Goal: Information Seeking & Learning: Learn about a topic

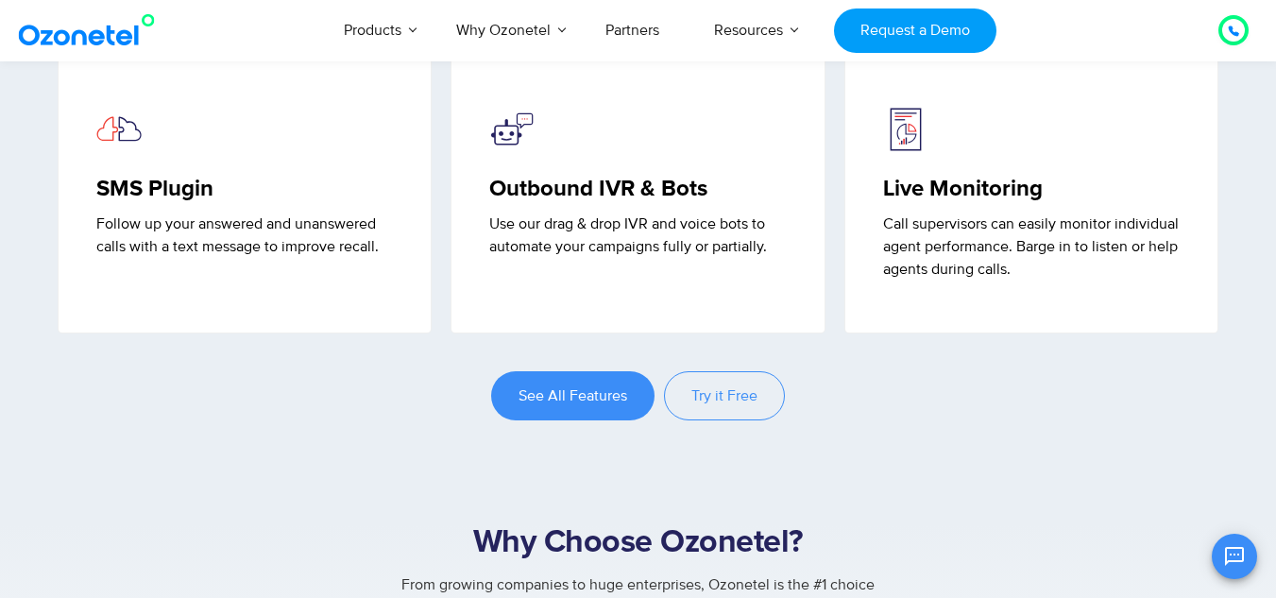
scroll to position [5040, 0]
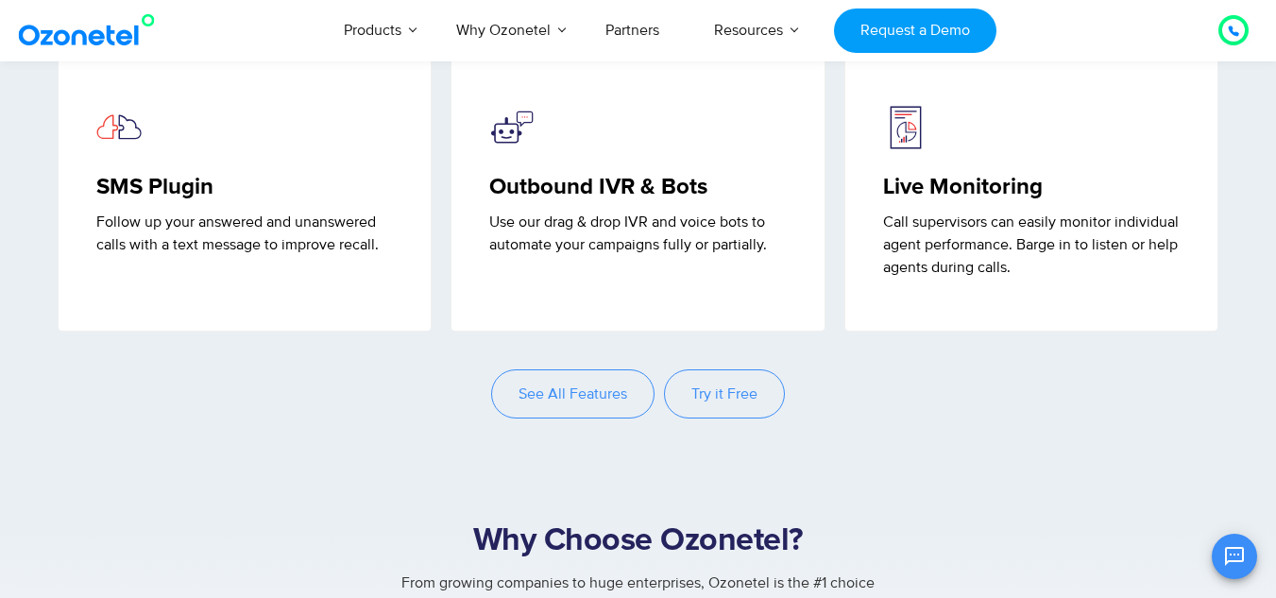
click at [551, 401] on span "See All Features" at bounding box center [573, 393] width 109 height 15
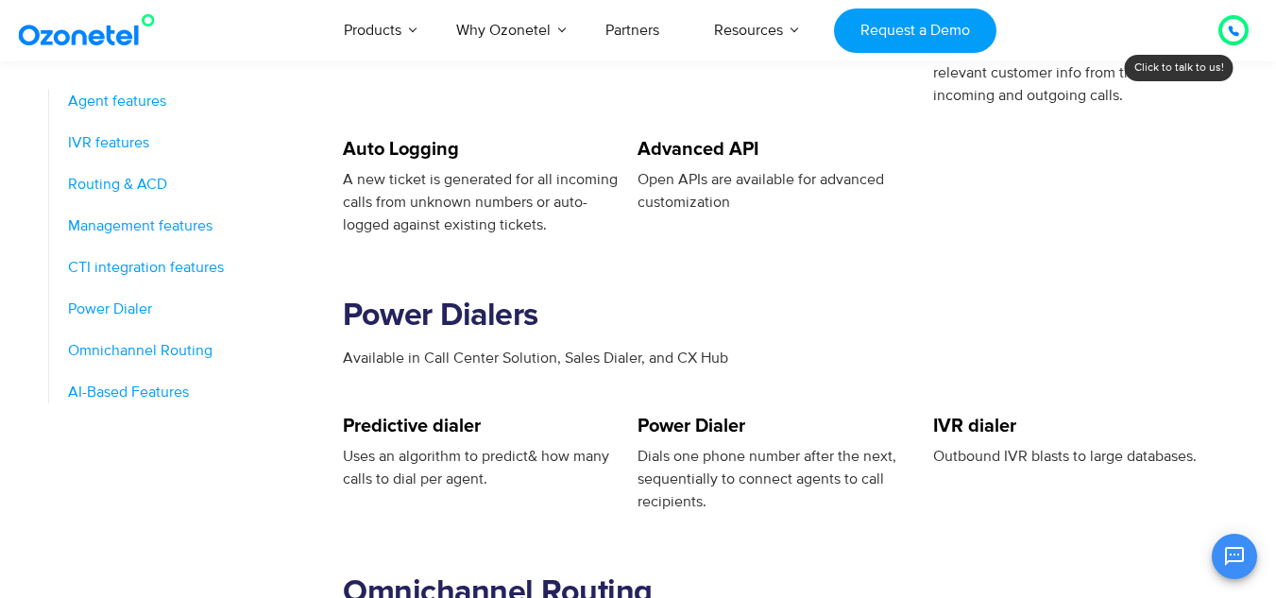
scroll to position [2388, 0]
click at [404, 413] on div "Available in Call Center Solution, Sales Dialer, and CX Hub" at bounding box center [786, 383] width 886 height 70
click at [415, 426] on h5 "Predictive dialer" at bounding box center [481, 427] width 276 height 19
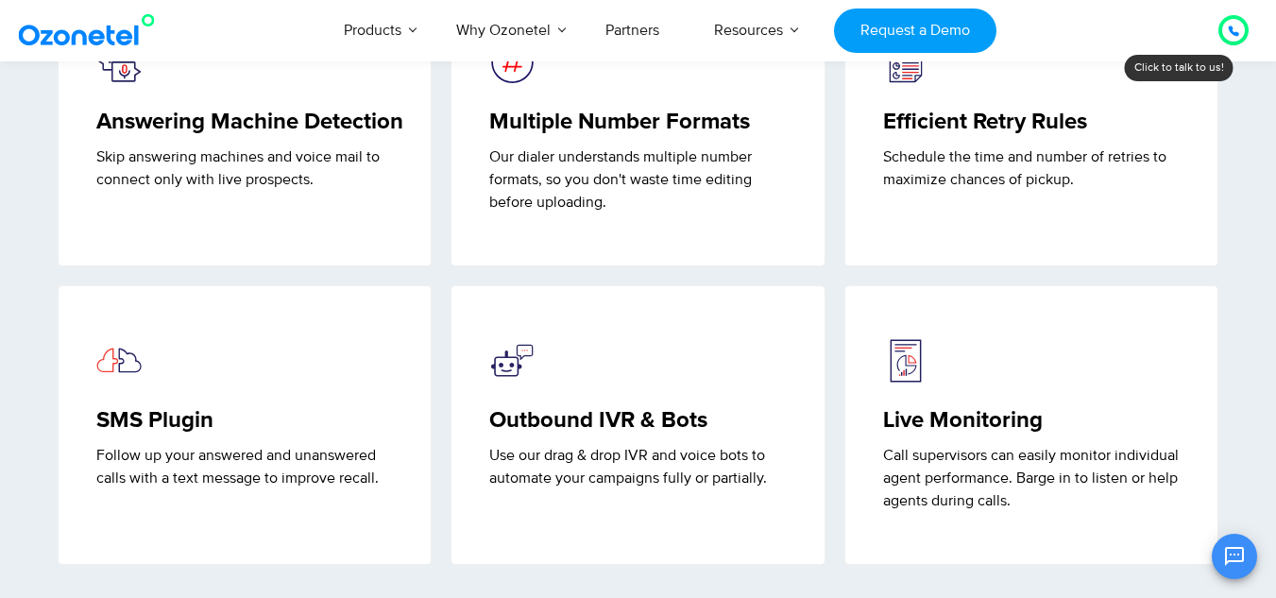
scroll to position [4805, 0]
click at [439, 267] on div "Answering Machine Detection Skip answering machines and voice mail to connect o…" at bounding box center [245, 128] width 394 height 280
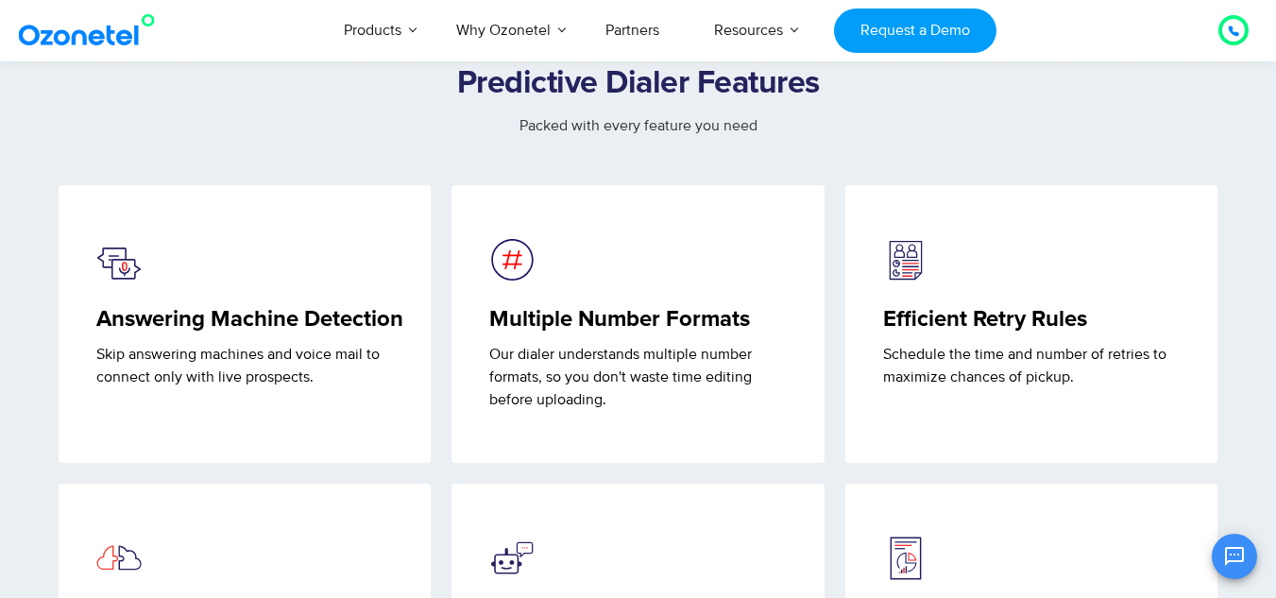
scroll to position [4608, 0]
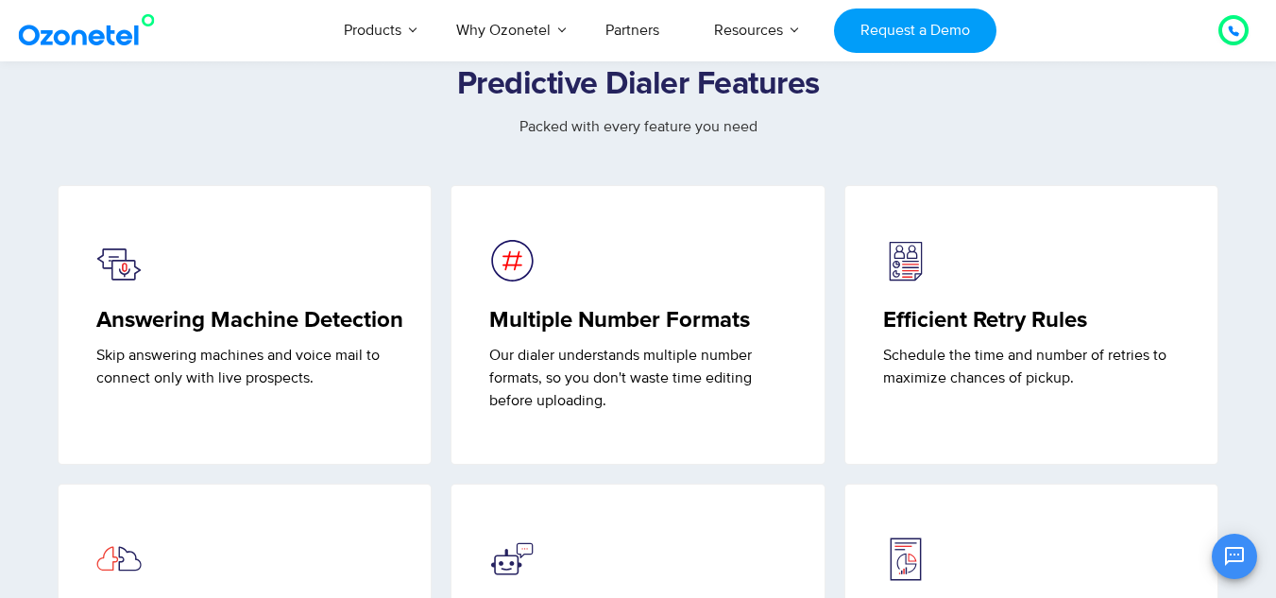
click at [465, 104] on h2 "Predictive Dialer Features" at bounding box center [638, 85] width 1181 height 38
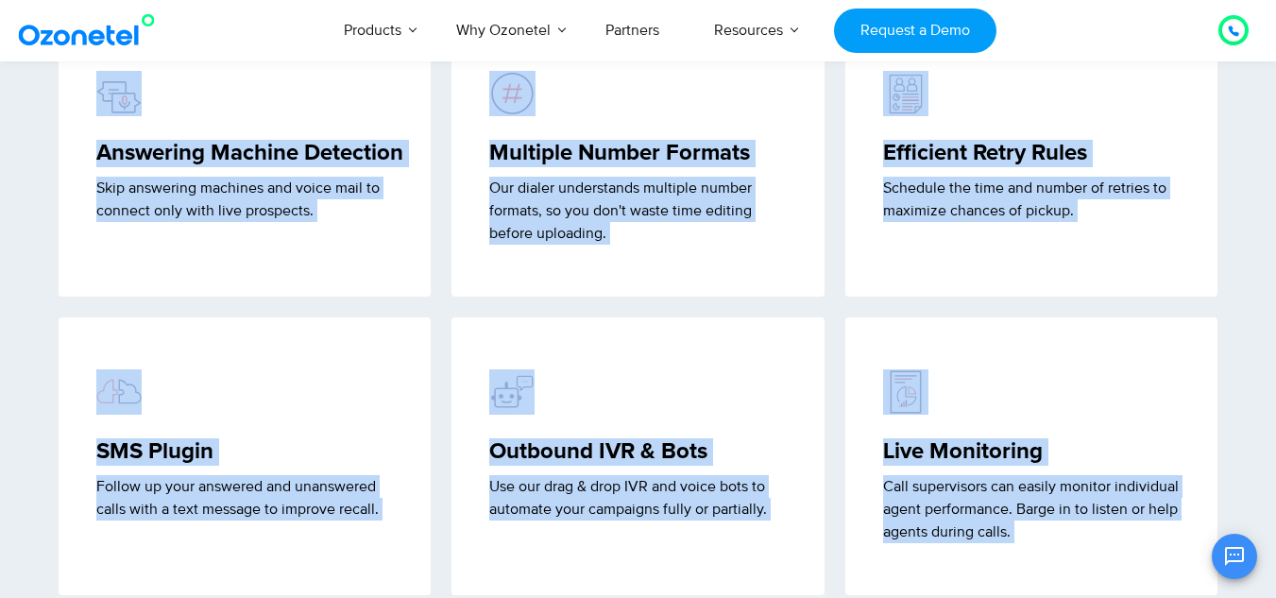
scroll to position [4868, 0]
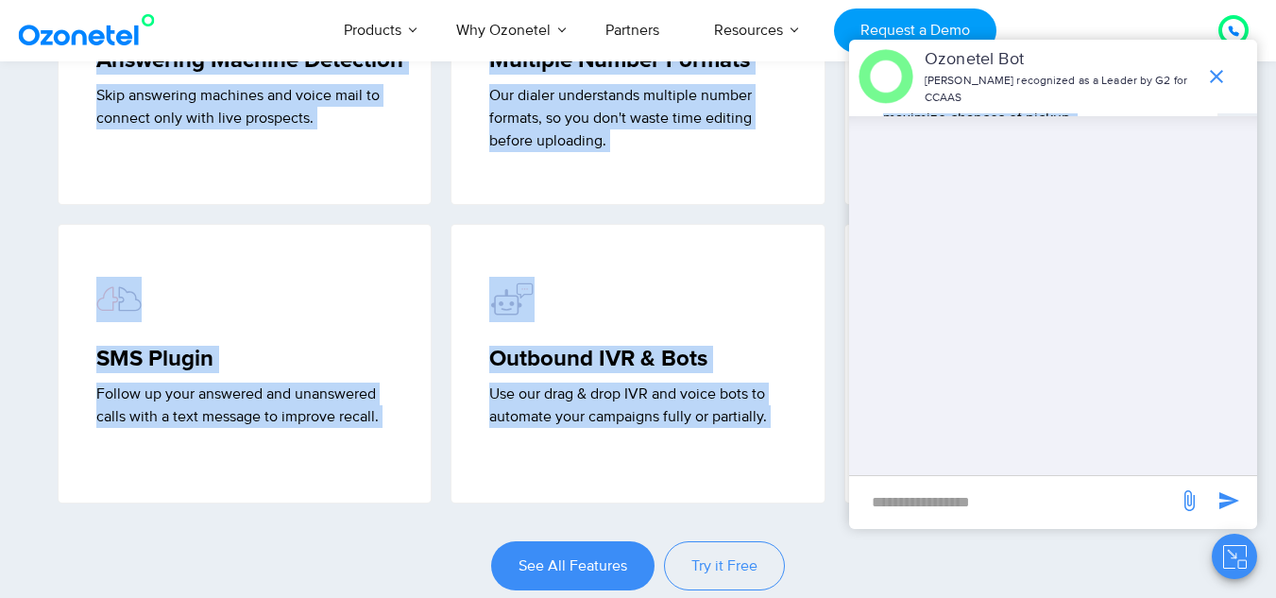
copy div "Predictive Dialer Features Packed with every feature you need Answering Machine…"
